Goal: Browse casually: Explore the website without a specific task or goal

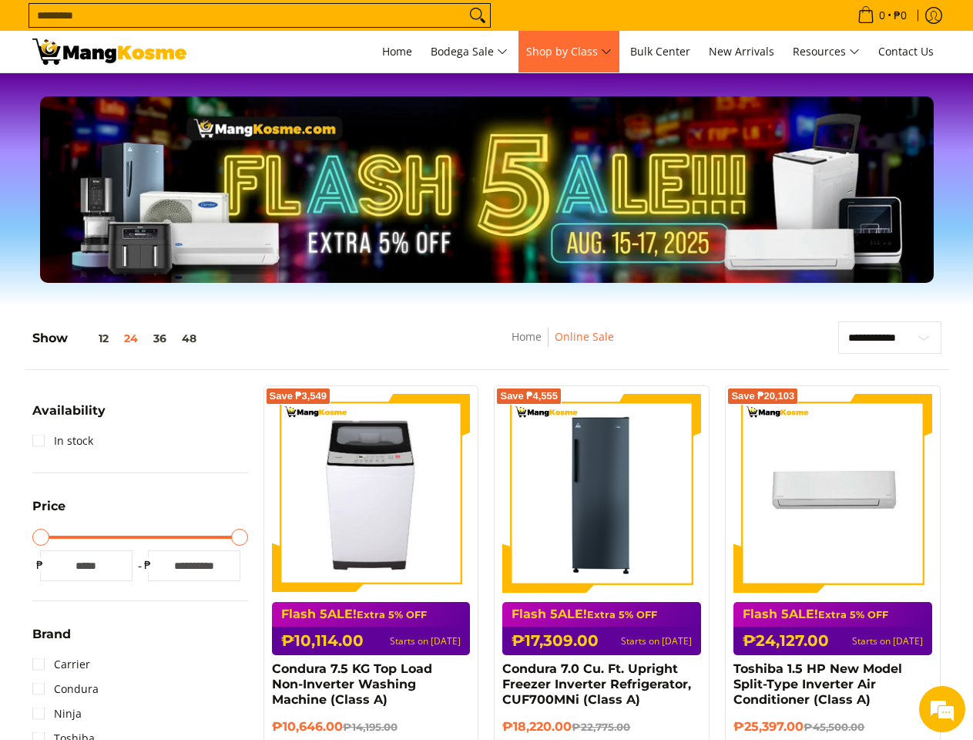
click at [569, 52] on span "Shop by Class" at bounding box center [569, 51] width 86 height 19
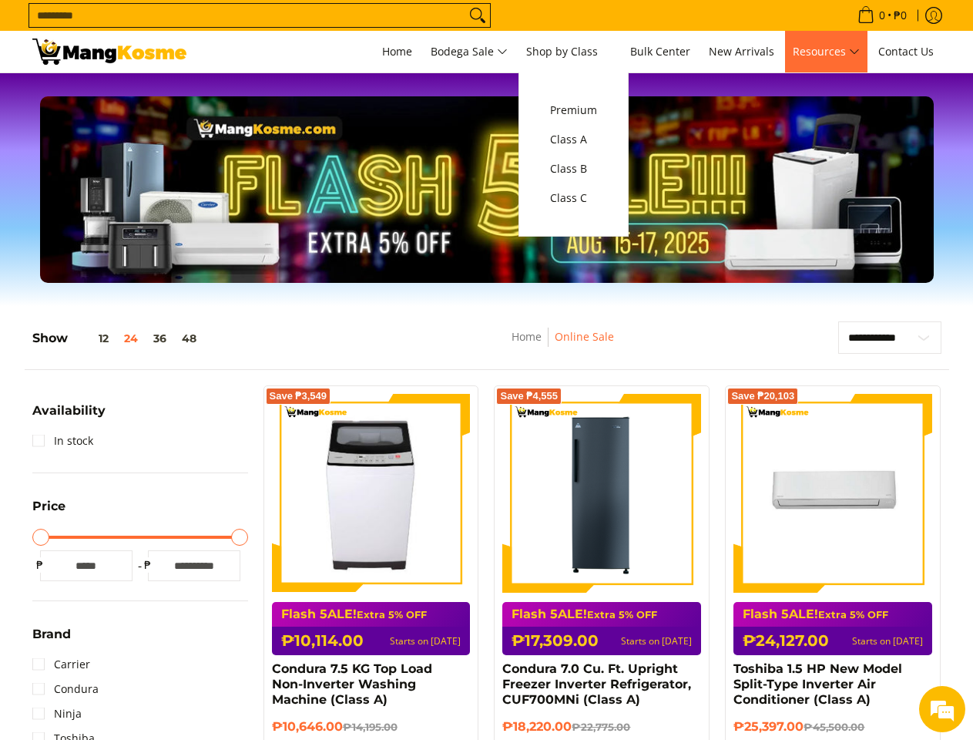
click at [826, 52] on span "Resources" at bounding box center [826, 51] width 67 height 19
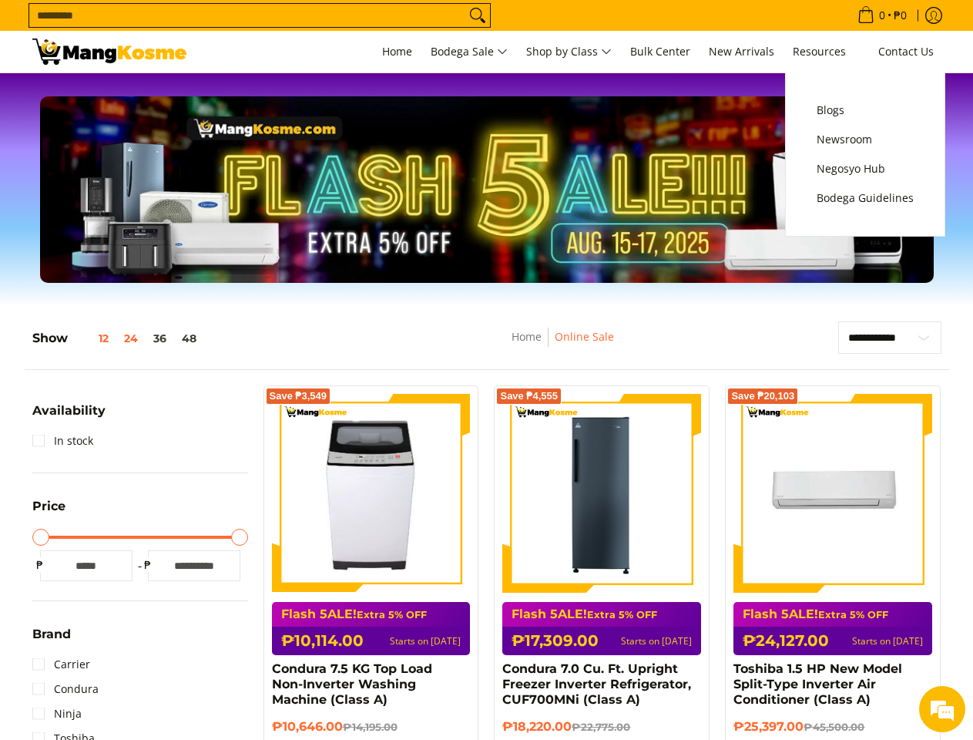
click at [92, 338] on button "12" at bounding box center [92, 338] width 49 height 12
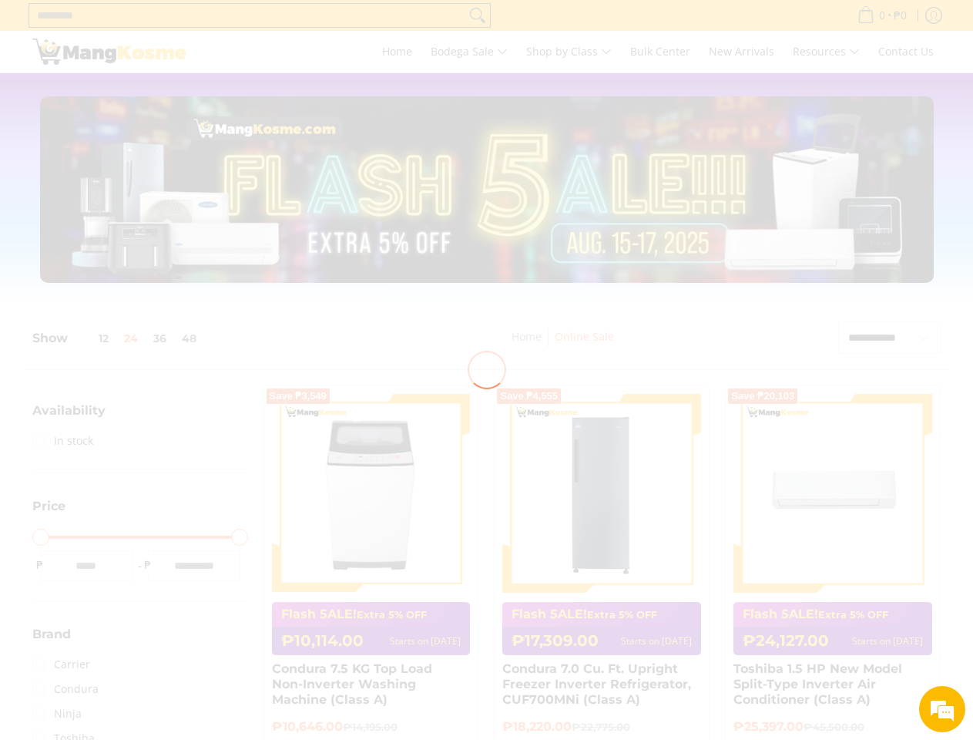
click at [132, 338] on div at bounding box center [486, 370] width 973 height 740
click at [160, 338] on div at bounding box center [486, 370] width 973 height 740
click at [190, 338] on div at bounding box center [486, 370] width 973 height 740
click at [943, 709] on em at bounding box center [943, 709] width 42 height 42
